Goal: Information Seeking & Learning: Learn about a topic

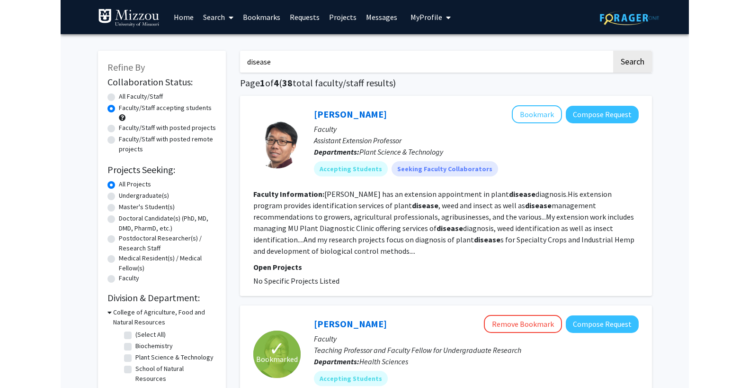
scroll to position [49, 0]
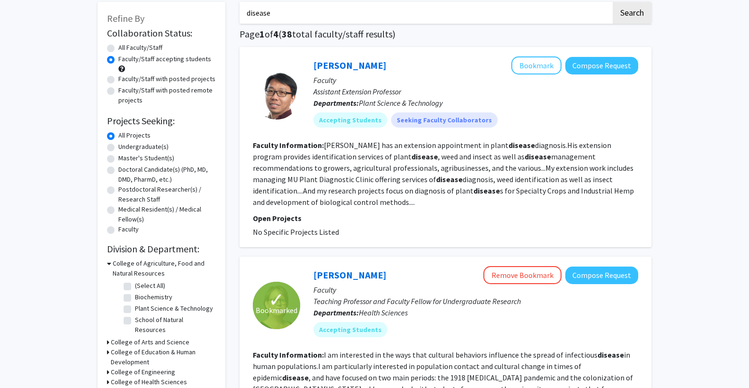
click at [592, 162] on fg-read-more "[PERSON_NAME] has an extension appointment in plant disease diagnosis.His exten…" at bounding box center [443, 173] width 381 height 66
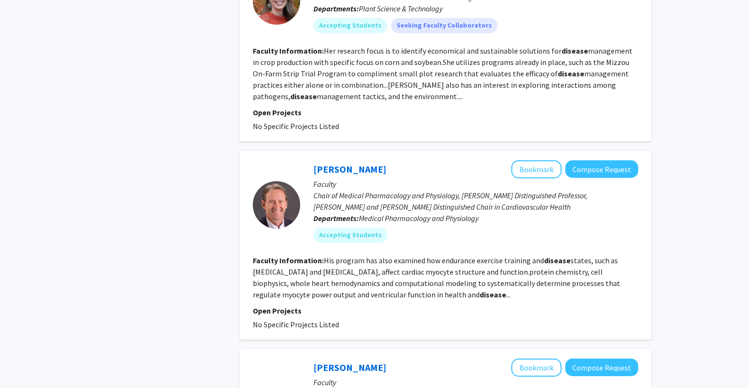
scroll to position [845, 0]
click at [628, 207] on div "Refine By Collaboration Status: Collaboration Status All Faculty/Staff Collabor…" at bounding box center [374, 302] width 749 height 2227
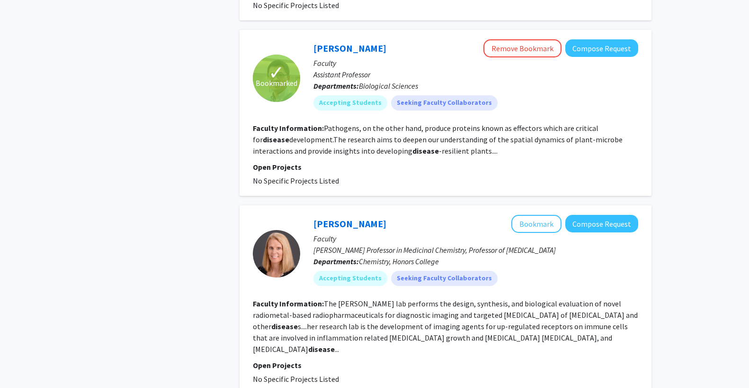
scroll to position [1868, 0]
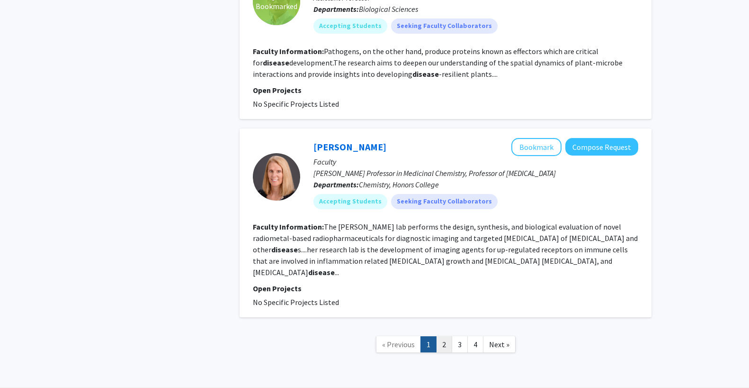
click at [445, 336] on link "2" at bounding box center [444, 344] width 16 height 17
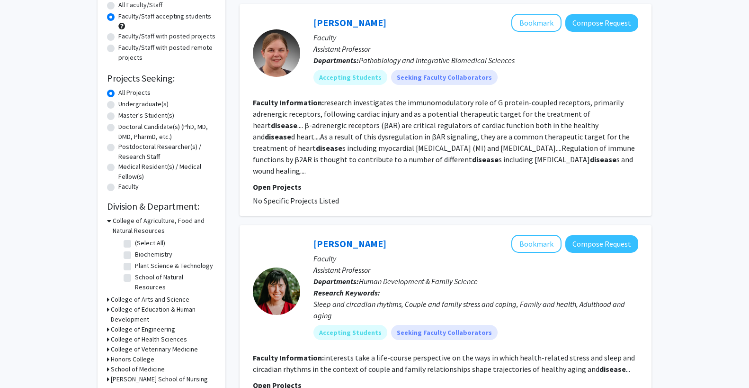
scroll to position [93, 0]
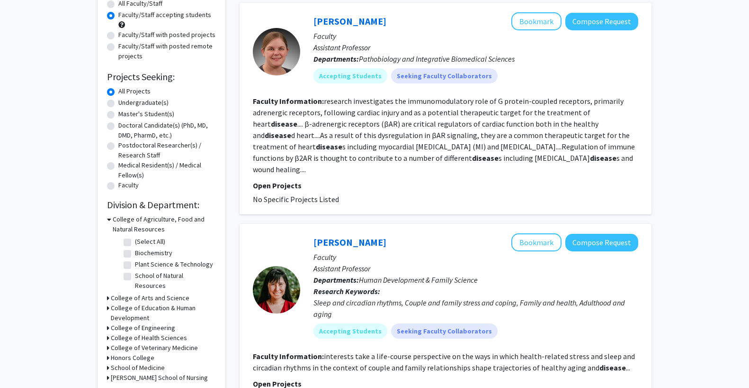
click at [443, 303] on div "Sleep and circadian rhythms, Couple and family stress and coping, Family and he…" at bounding box center [476, 308] width 325 height 23
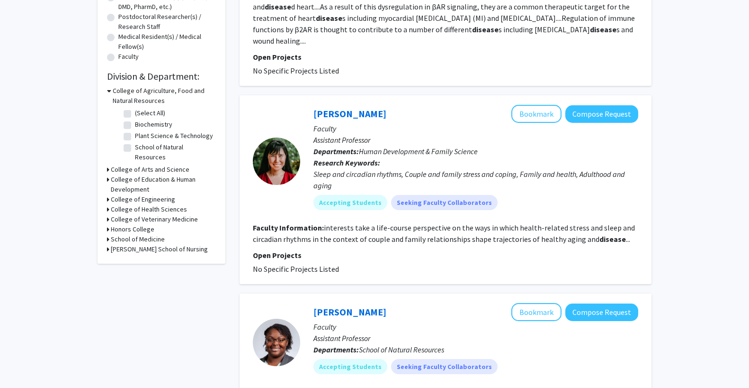
scroll to position [224, 0]
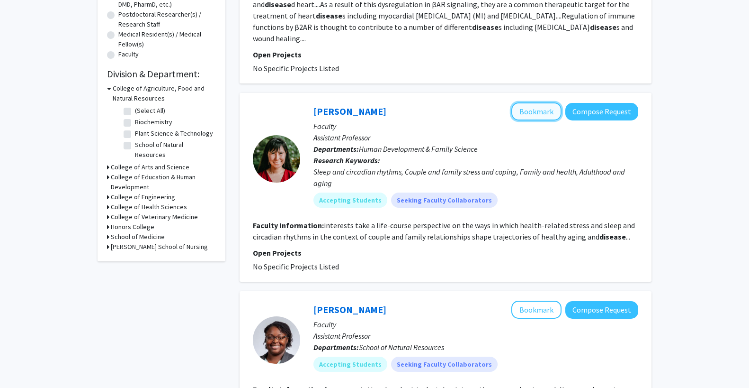
click at [536, 105] on button "Bookmark" at bounding box center [537, 111] width 50 height 18
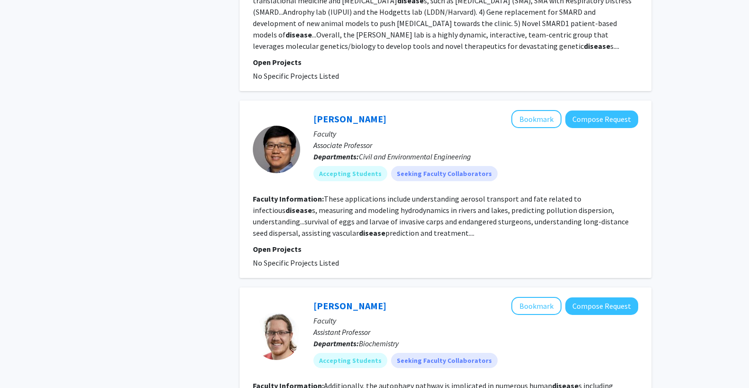
scroll to position [1615, 0]
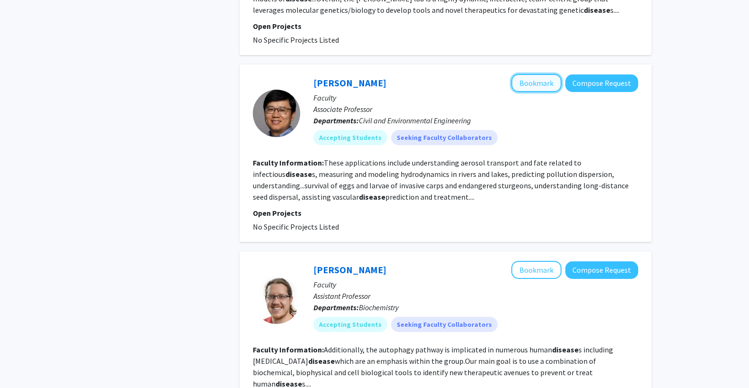
click at [547, 74] on button "Bookmark" at bounding box center [537, 83] width 50 height 18
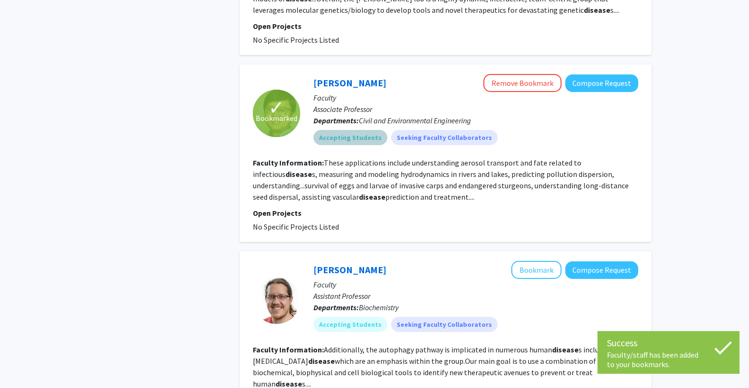
click at [526, 128] on div "Accepting Students Seeking Faculty Collaborators" at bounding box center [476, 137] width 329 height 19
